Goal: Task Accomplishment & Management: Manage account settings

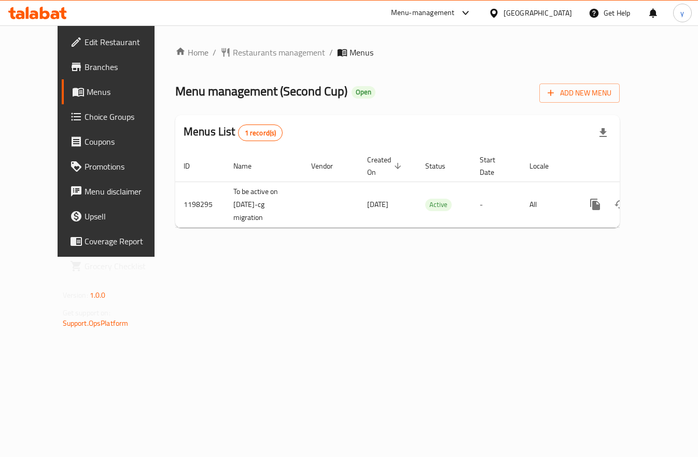
click at [85, 122] on span "Choice Groups" at bounding box center [125, 116] width 81 height 12
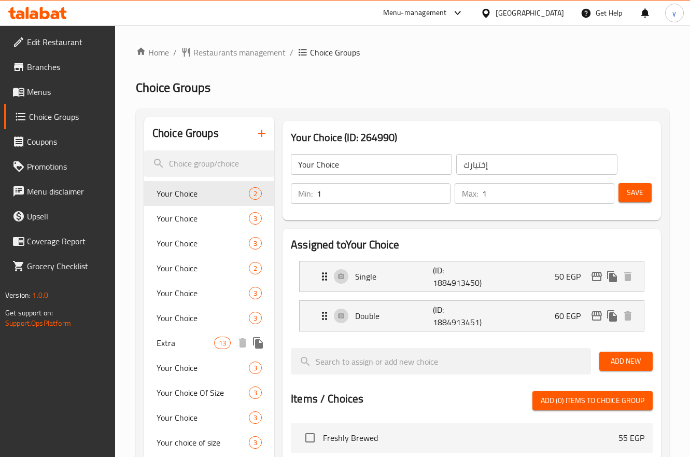
click at [166, 340] on span "Extra" at bounding box center [186, 343] width 58 height 12
type input "Extra"
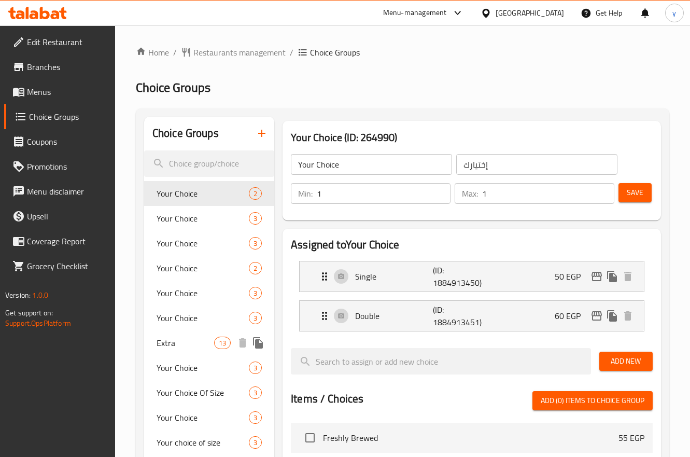
type input "الإضافات"
type input "0"
type input "11"
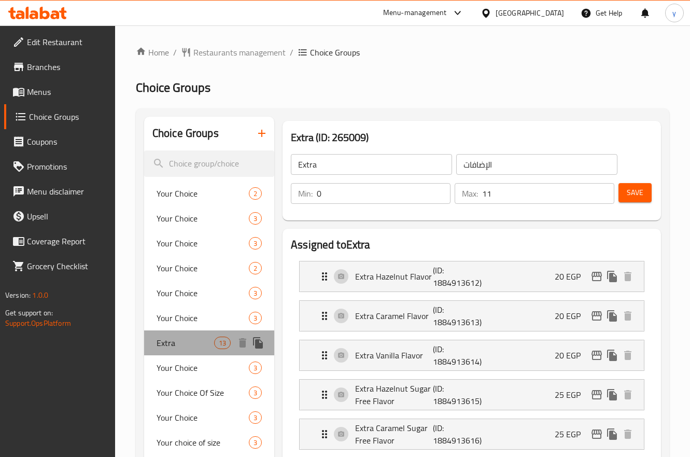
click at [166, 340] on span "Extra" at bounding box center [186, 343] width 58 height 12
